Goal: Check status: Check status

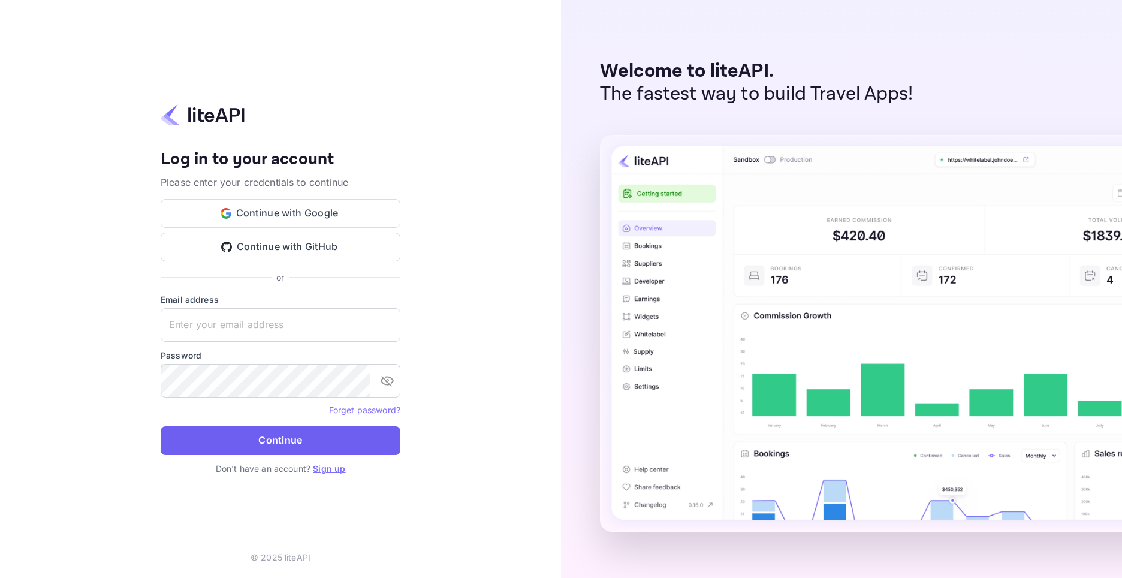
type input "[EMAIL_ADDRESS][DOMAIN_NAME]"
click at [322, 442] on button "Continue" at bounding box center [281, 440] width 240 height 29
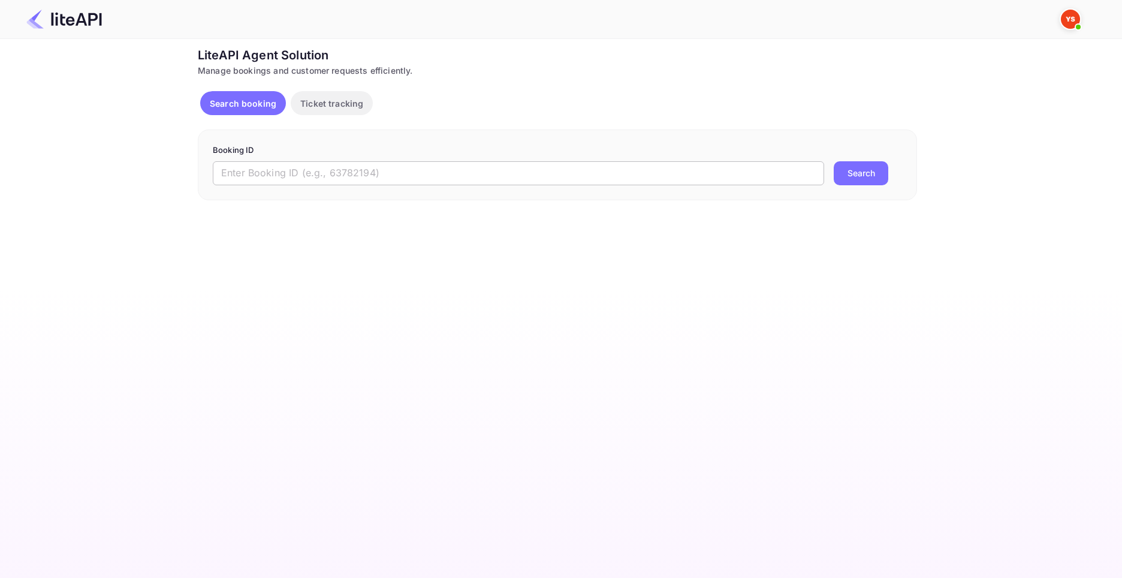
click at [289, 171] on input "text" at bounding box center [518, 173] width 611 height 24
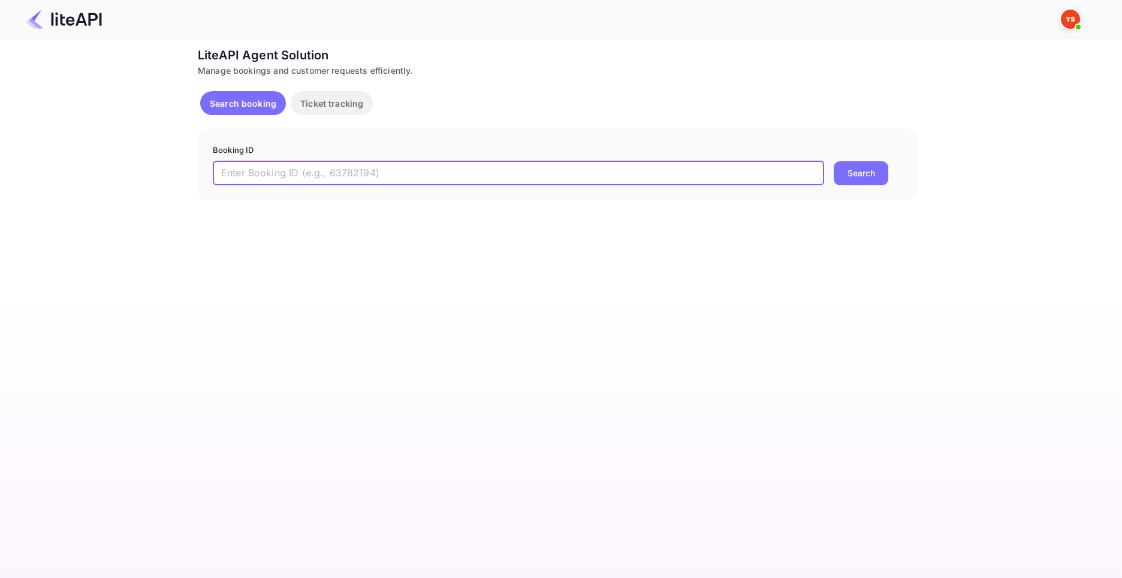
paste input "8264313"
type input "8264313"
click at [868, 171] on button "Search" at bounding box center [861, 173] width 55 height 24
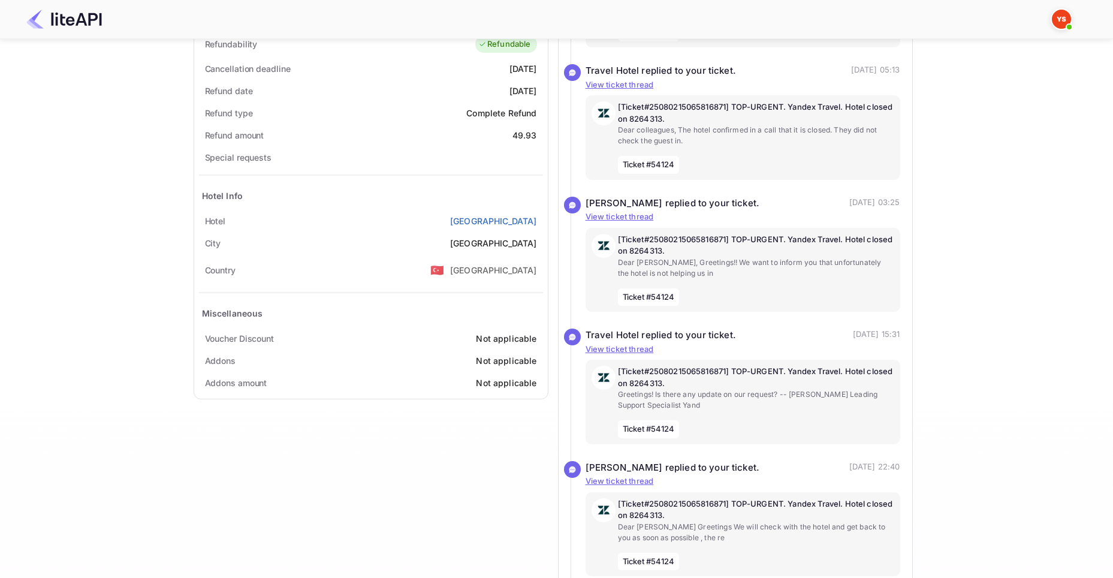
scroll to position [443, 0]
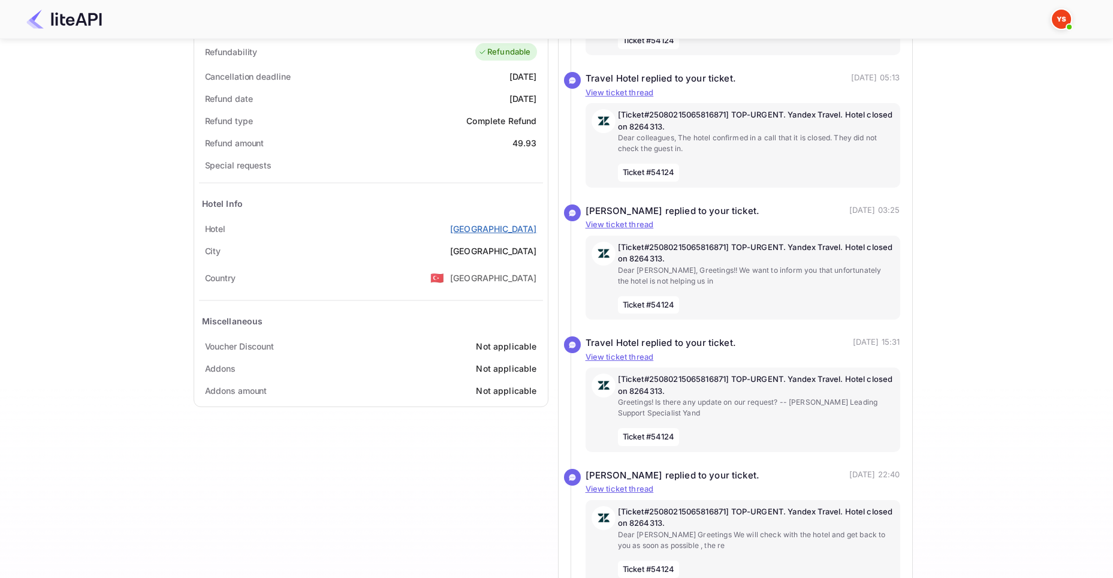
click at [518, 227] on link "Xenia Hotel" at bounding box center [493, 228] width 87 height 13
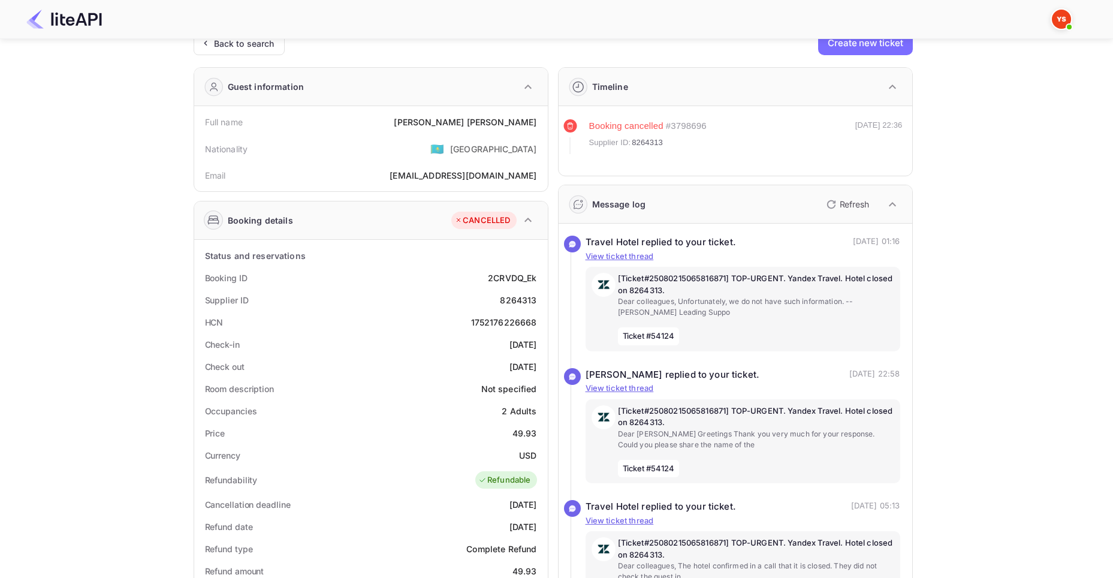
scroll to position [4, 0]
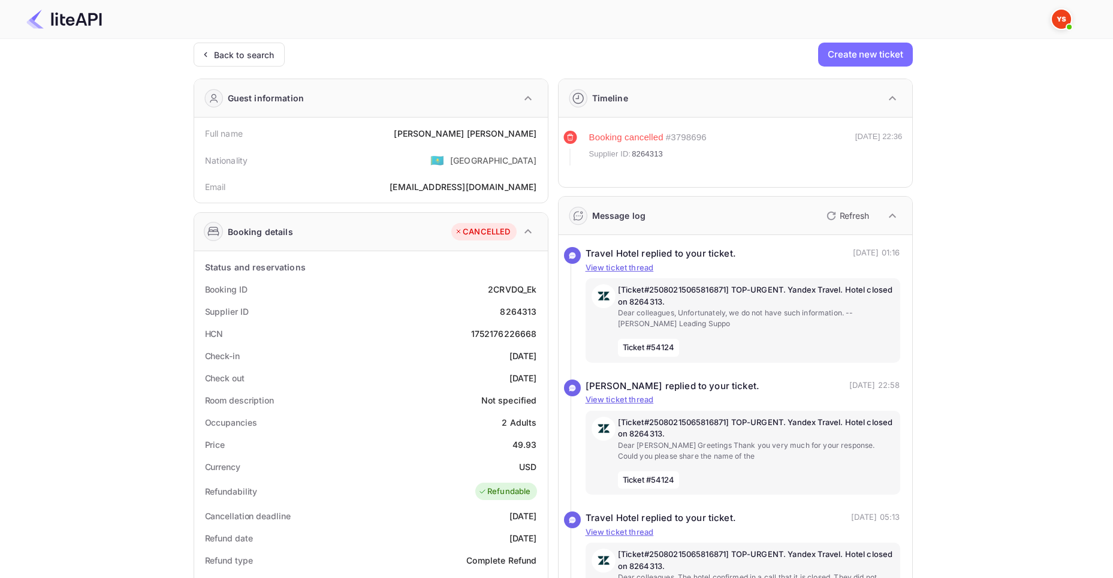
click at [524, 226] on icon "button" at bounding box center [528, 231] width 14 height 14
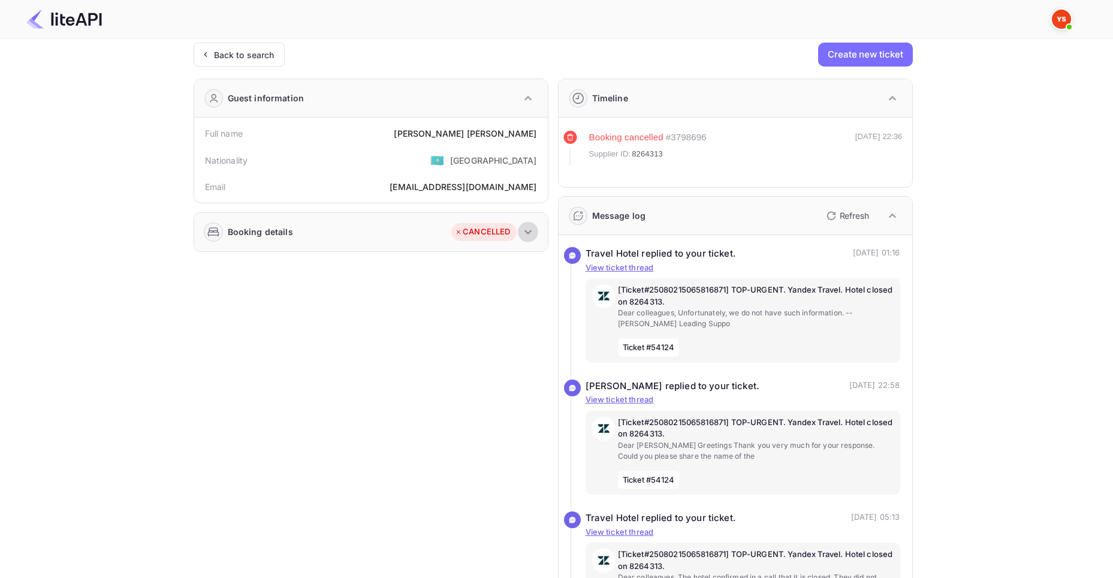
click at [527, 232] on icon "button" at bounding box center [527, 231] width 7 height 4
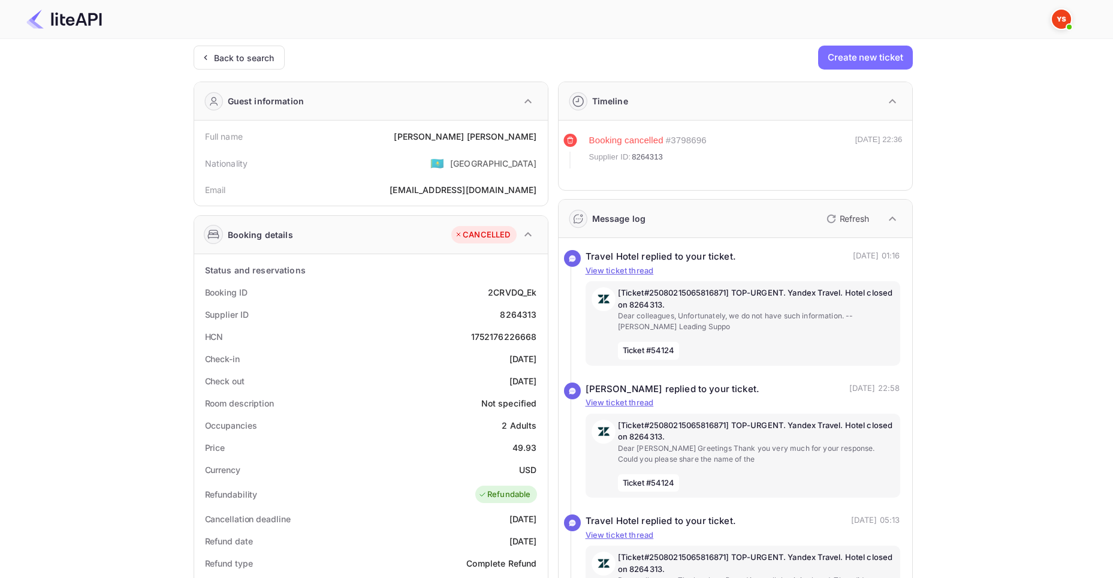
scroll to position [0, 0]
